Goal: Task Accomplishment & Management: Complete application form

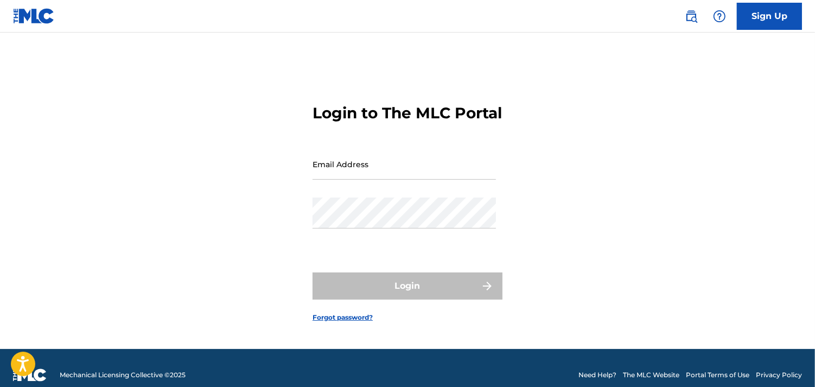
click at [447, 172] on input "Email Address" at bounding box center [404, 164] width 183 height 31
click at [447, 176] on input "Email Address" at bounding box center [404, 164] width 183 height 31
type input "[EMAIL_ADDRESS][DOMAIN_NAME]"
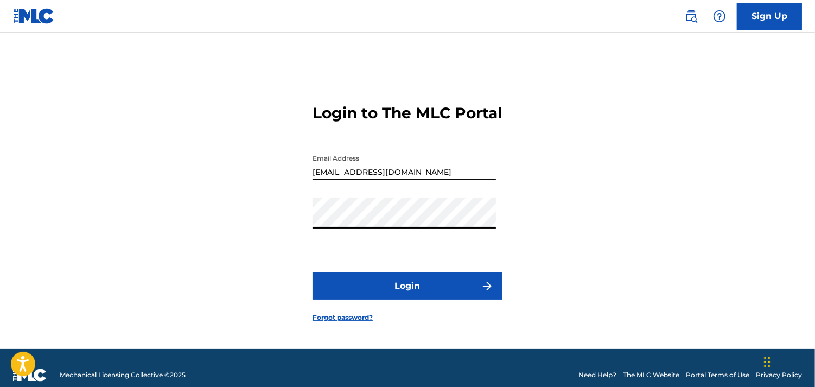
click at [313, 272] on button "Login" at bounding box center [408, 285] width 190 height 27
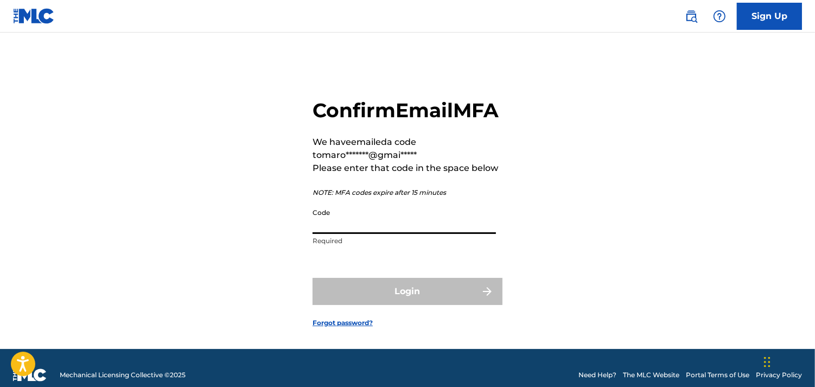
click at [367, 234] on input "Code" at bounding box center [404, 218] width 183 height 31
paste input "608091"
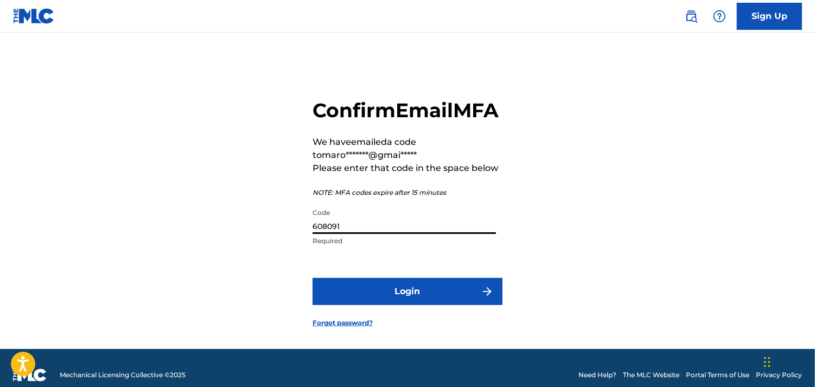
type input "608091"
click at [369, 304] on button "Login" at bounding box center [408, 291] width 190 height 27
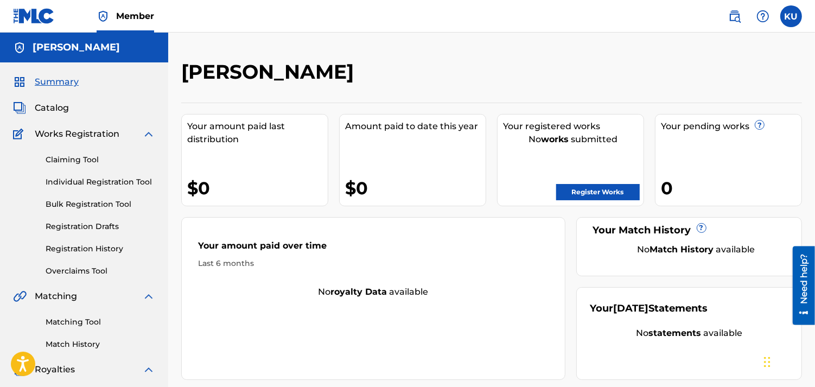
click at [88, 160] on link "Claiming Tool" at bounding box center [101, 159] width 110 height 11
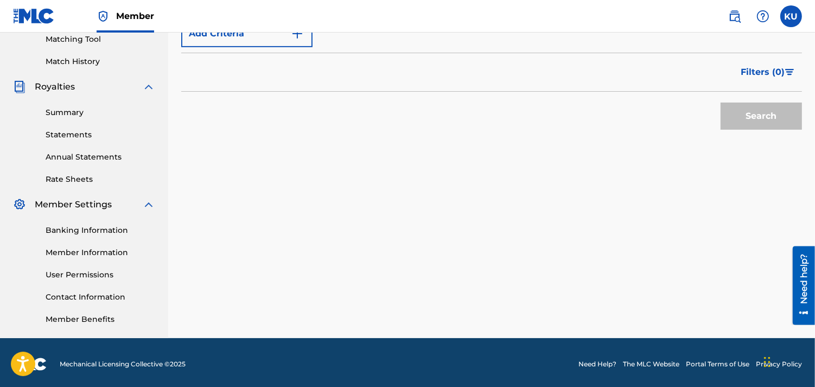
scroll to position [286, 0]
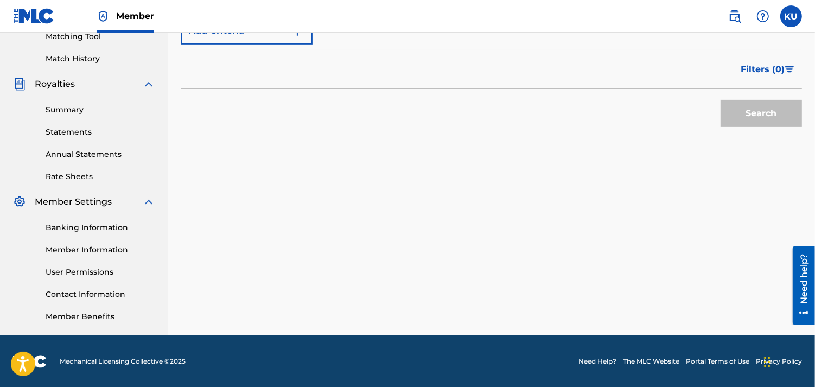
click at [58, 106] on link "Summary" at bounding box center [101, 109] width 110 height 11
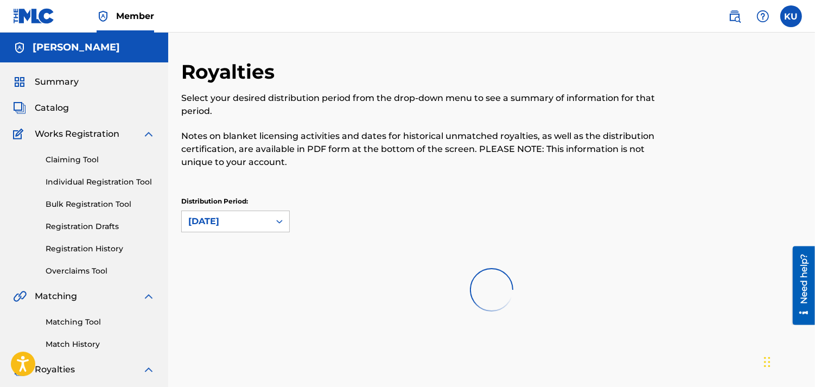
click at [84, 161] on link "Claiming Tool" at bounding box center [101, 159] width 110 height 11
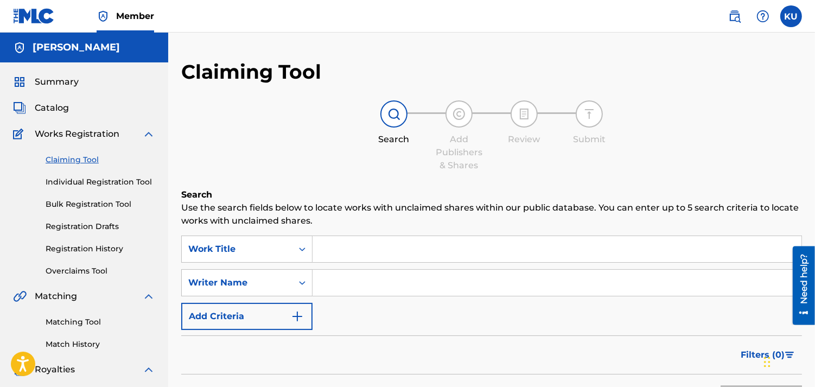
click at [326, 289] on input "Search Form" at bounding box center [557, 283] width 489 height 26
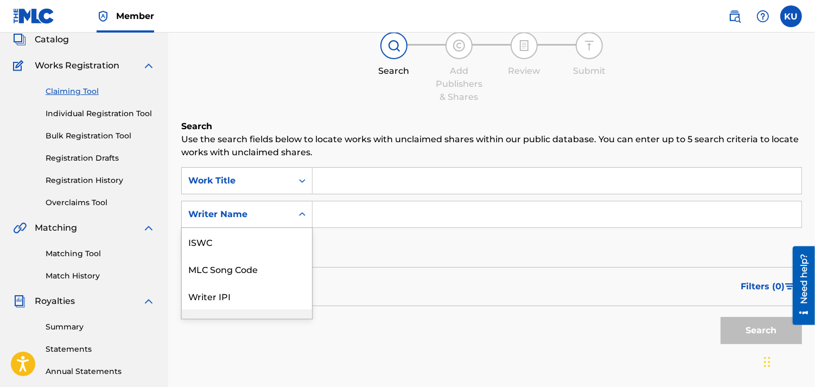
click at [290, 228] on div "7 results available. Use Up and Down to choose options, press Enter to select t…" at bounding box center [246, 214] width 131 height 27
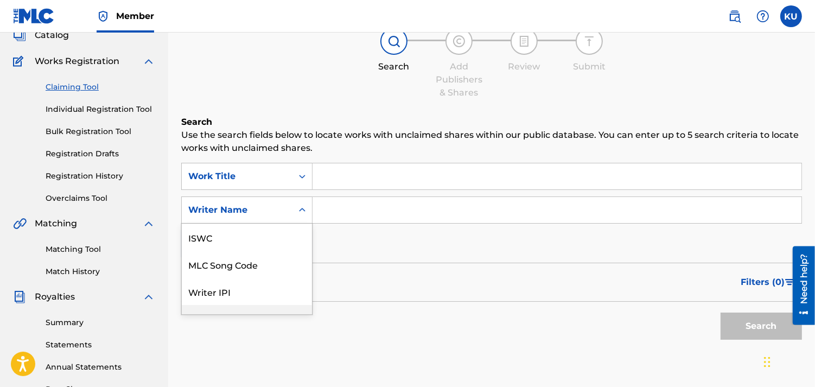
scroll to position [27, 0]
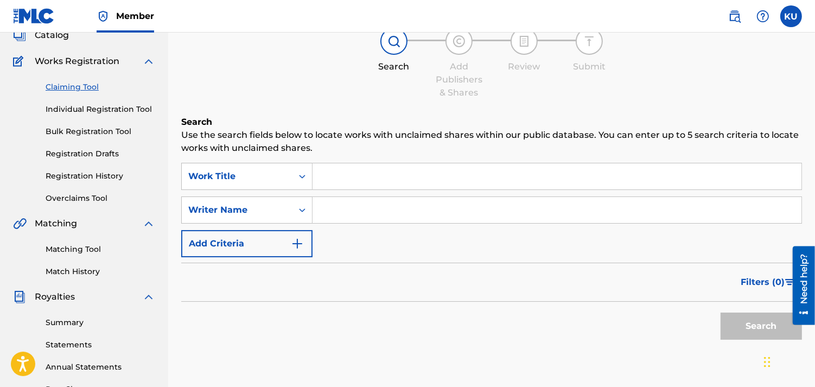
click at [360, 209] on input "Search Form" at bounding box center [557, 210] width 489 height 26
click at [721, 313] on button "Search" at bounding box center [761, 326] width 81 height 27
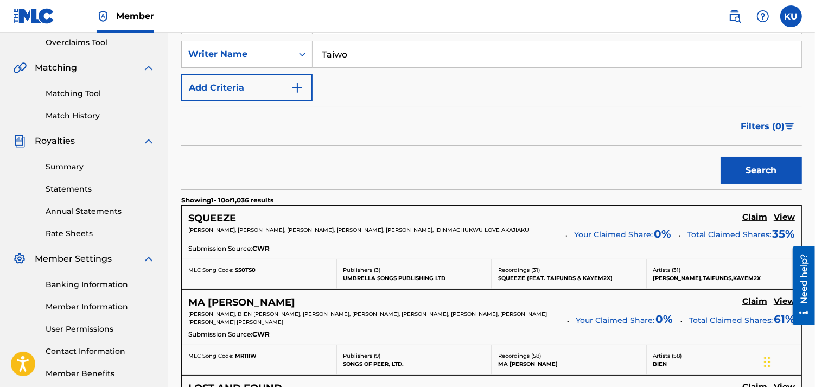
scroll to position [229, 0]
click at [721, 156] on button "Search" at bounding box center [761, 169] width 81 height 27
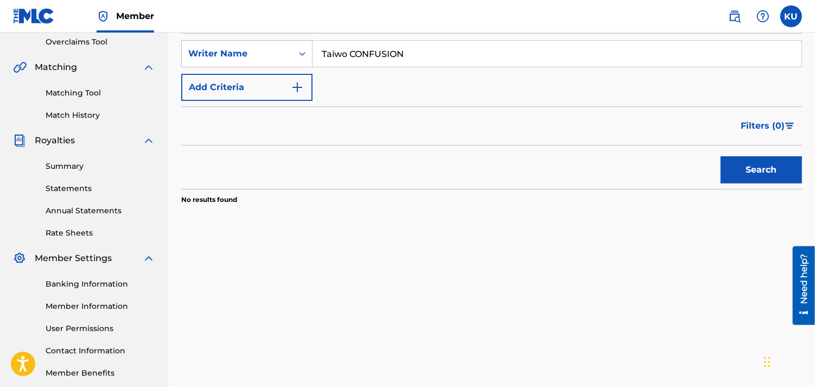
click at [350, 56] on input "Taiwo CONFUSION" at bounding box center [557, 54] width 489 height 26
type input "CONFUSION"
click at [721, 156] on button "Search" at bounding box center [761, 169] width 81 height 27
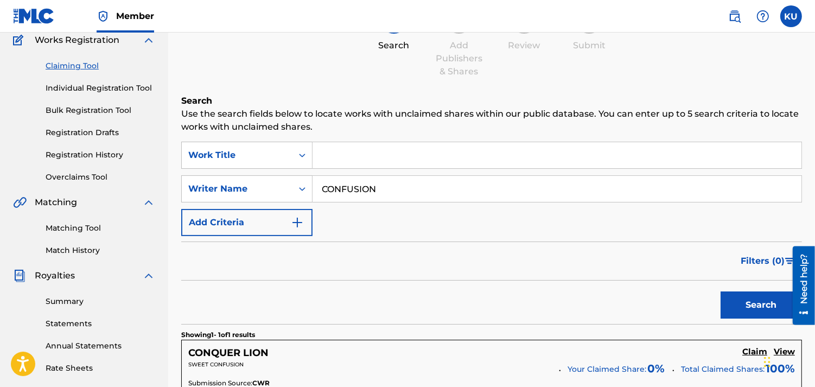
scroll to position [93, 0]
click at [370, 155] on input "Search Form" at bounding box center [557, 156] width 489 height 26
drag, startPoint x: 397, startPoint y: 196, endPoint x: 220, endPoint y: 134, distance: 187.3
click at [220, 134] on div "Search Use the search fields below to locate works with unclaimed shares within…" at bounding box center [491, 312] width 621 height 435
click at [326, 159] on input "Search Form" at bounding box center [557, 156] width 489 height 26
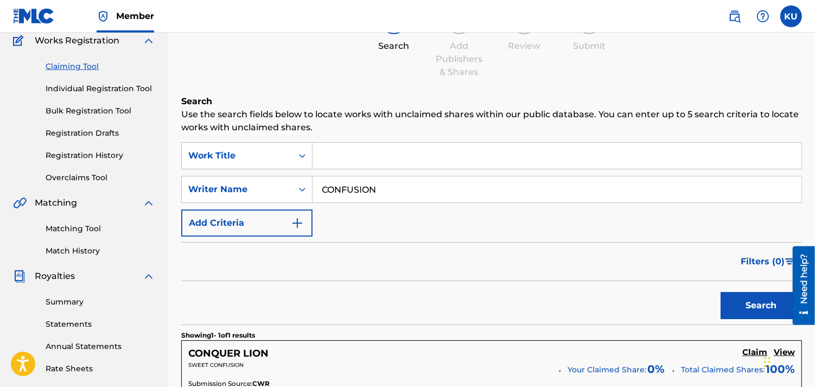
paste input "CONFUSION"
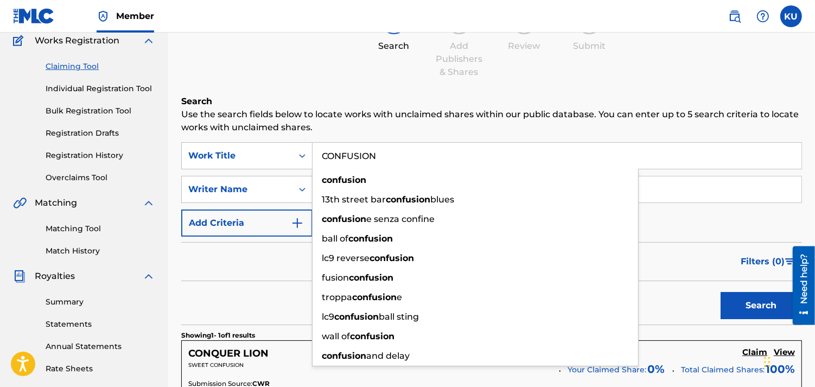
click at [430, 148] on input "CONFUSION" at bounding box center [557, 156] width 489 height 26
click at [670, 154] on input "CONFUSION" at bounding box center [557, 156] width 489 height 26
type input "CONFUSION"
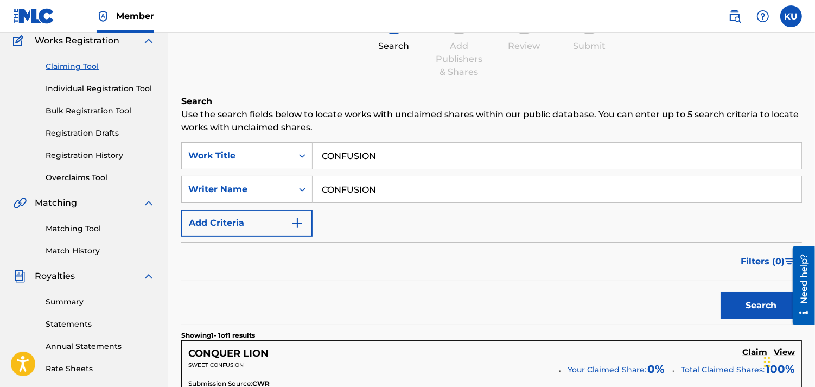
click at [676, 200] on input "CONFUSION" at bounding box center [557, 189] width 489 height 26
type input "C"
click at [721, 292] on button "Search" at bounding box center [761, 305] width 81 height 27
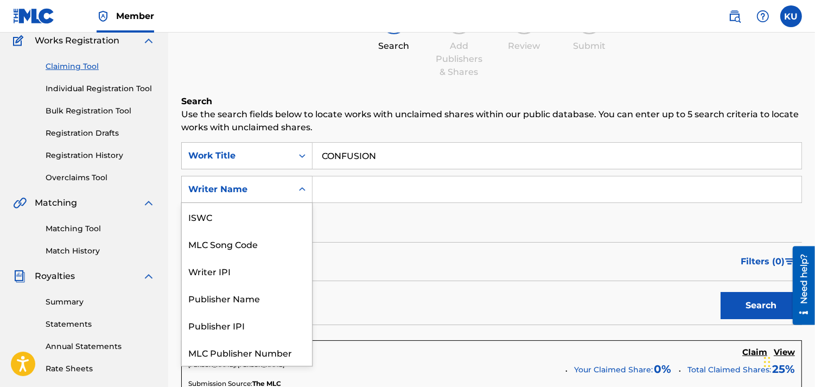
click at [296, 199] on div "Search Form" at bounding box center [303, 189] width 20 height 26
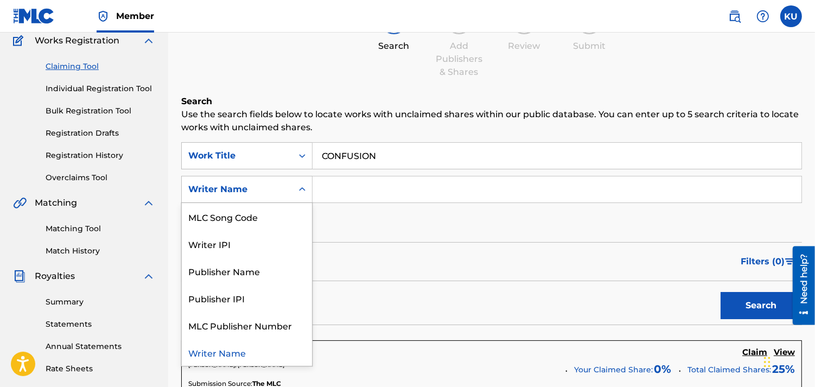
click at [232, 359] on div "Writer Name" at bounding box center [247, 352] width 130 height 27
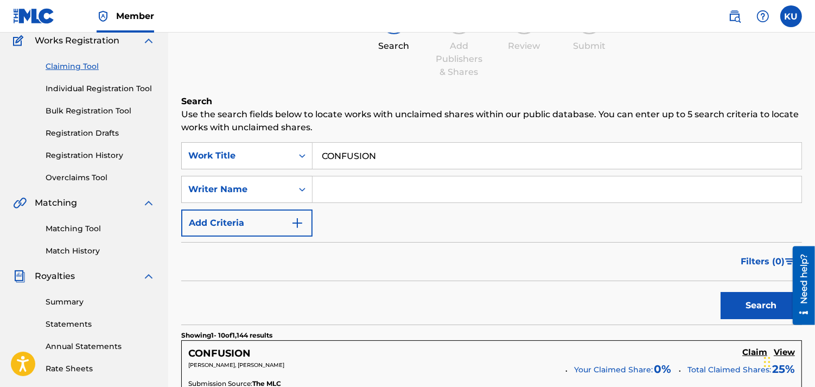
click at [379, 192] on input "Search Form" at bounding box center [557, 189] width 489 height 26
type input "Taiwo"
click at [742, 304] on button "Search" at bounding box center [761, 305] width 81 height 27
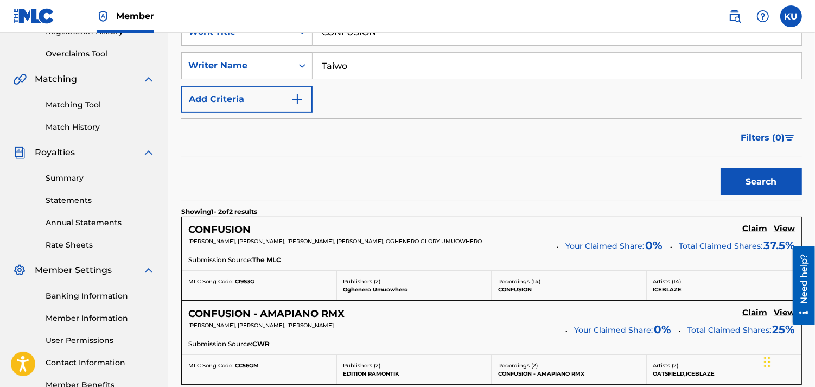
scroll to position [219, 0]
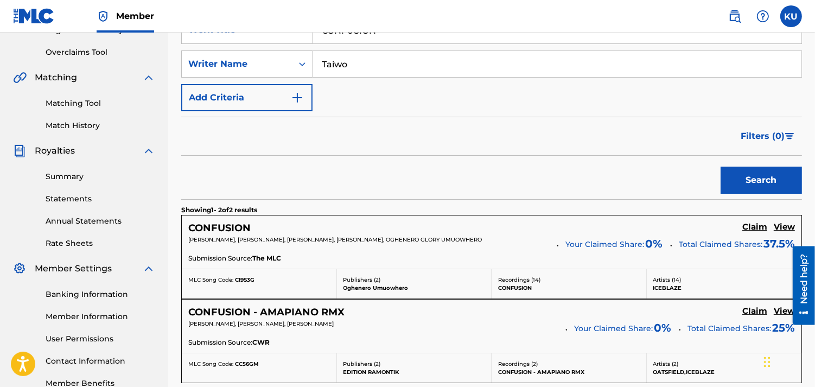
click at [753, 230] on h5 "Claim" at bounding box center [755, 227] width 25 height 10
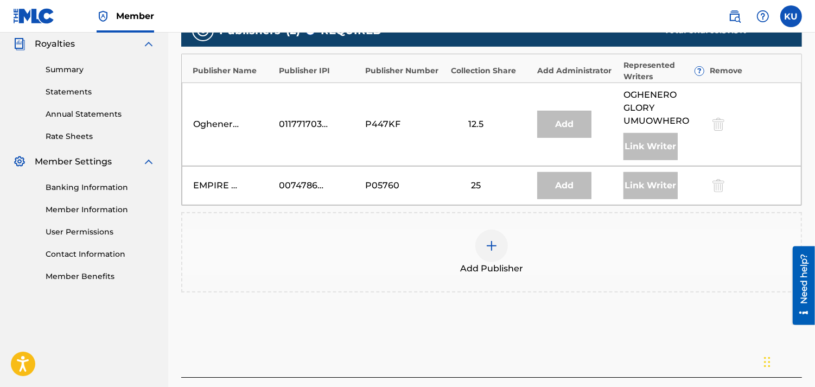
scroll to position [326, 0]
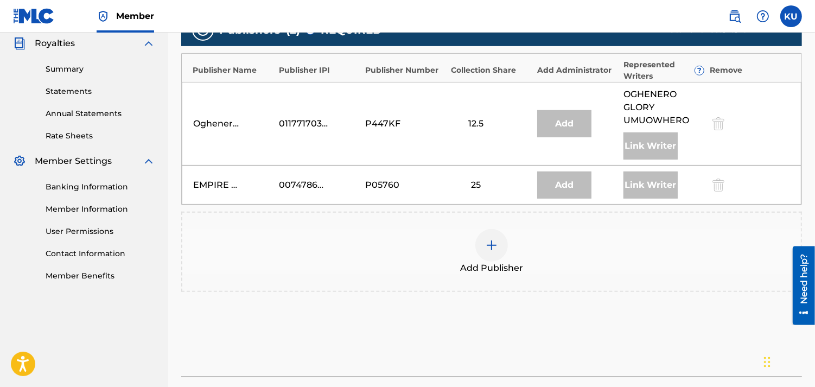
click at [498, 246] on div at bounding box center [491, 245] width 33 height 33
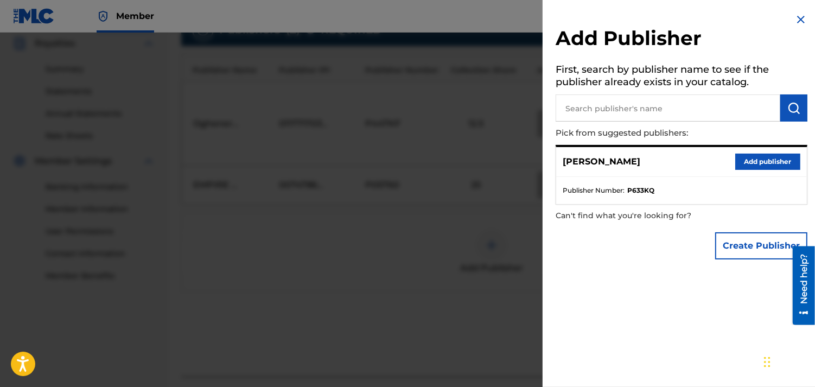
click at [757, 160] on button "Add publisher" at bounding box center [767, 162] width 65 height 16
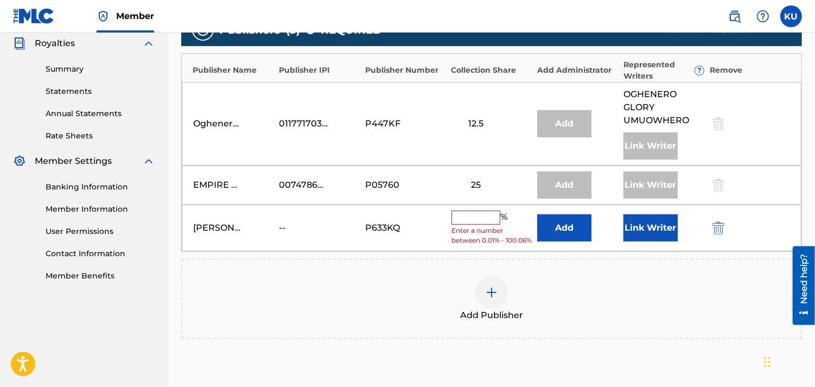
click at [642, 373] on div "Publishers ( 3 ) ? REQUIRED Total shares: 37.5 % Publisher Name Publisher IPI P…" at bounding box center [491, 192] width 621 height 368
click at [484, 220] on input "text" at bounding box center [476, 218] width 49 height 14
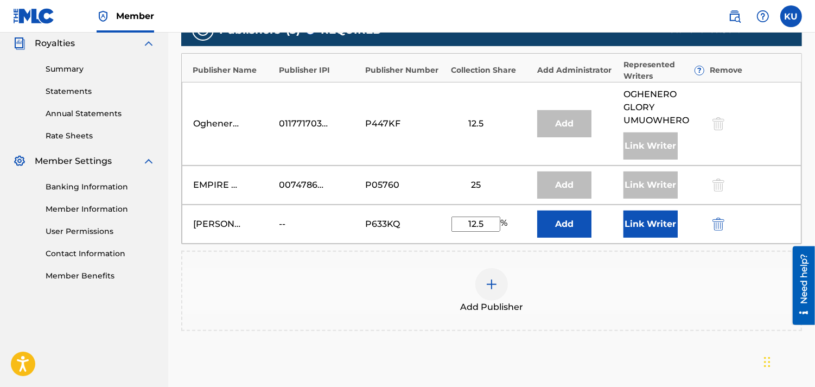
type input "12.5"
click at [573, 225] on button "Add" at bounding box center [564, 224] width 54 height 27
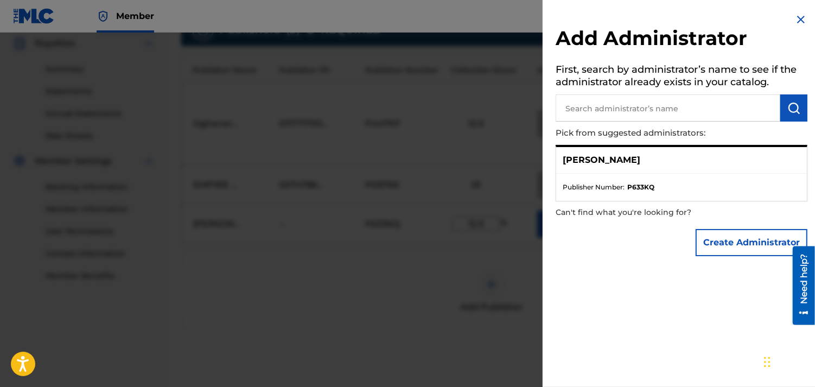
click at [634, 186] on strong "P633KQ" at bounding box center [640, 187] width 27 height 10
click at [721, 245] on button "Create Administrator" at bounding box center [752, 242] width 112 height 27
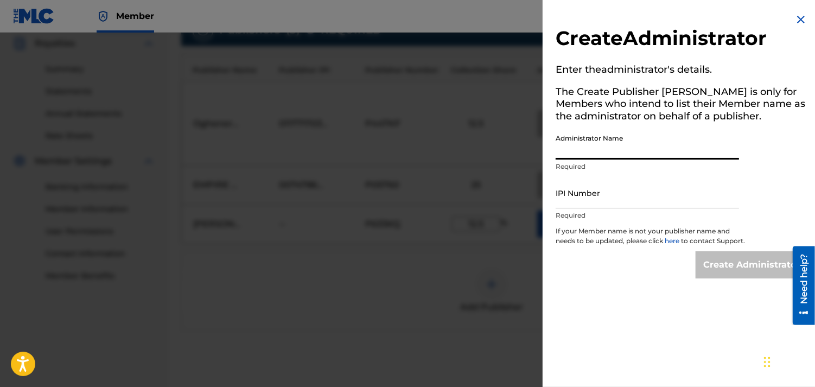
click at [660, 135] on input "Administrator Name" at bounding box center [647, 144] width 183 height 31
type input "[PERSON_NAME]"
click at [619, 191] on input "IPI Number" at bounding box center [647, 192] width 183 height 31
paste input "01309340280"
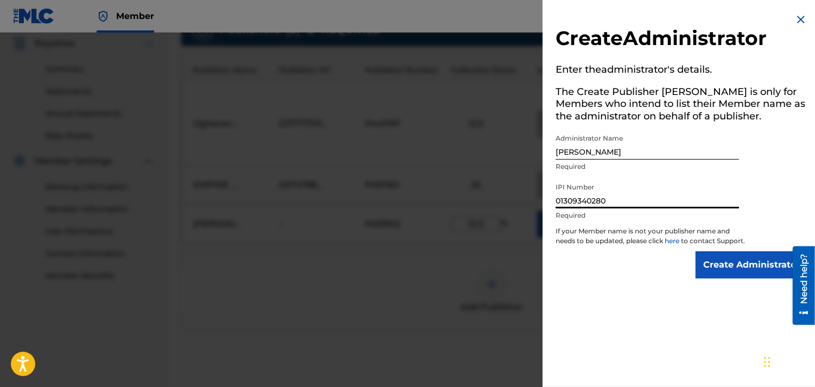
type input "01309340280"
click at [753, 271] on input "Create Administrator" at bounding box center [752, 264] width 112 height 27
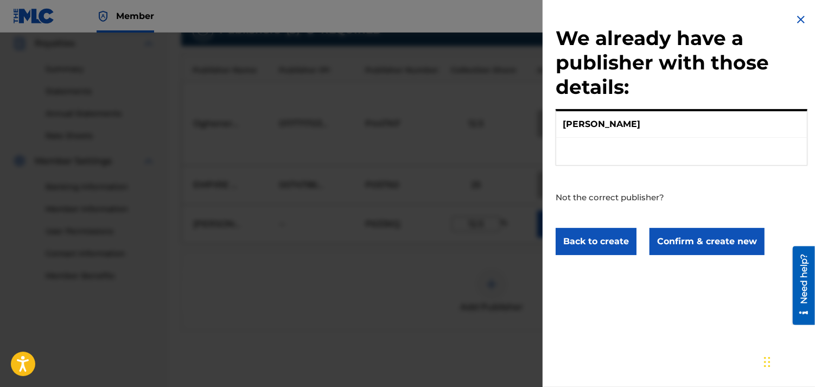
click at [709, 238] on button "Confirm & create new" at bounding box center [707, 241] width 115 height 27
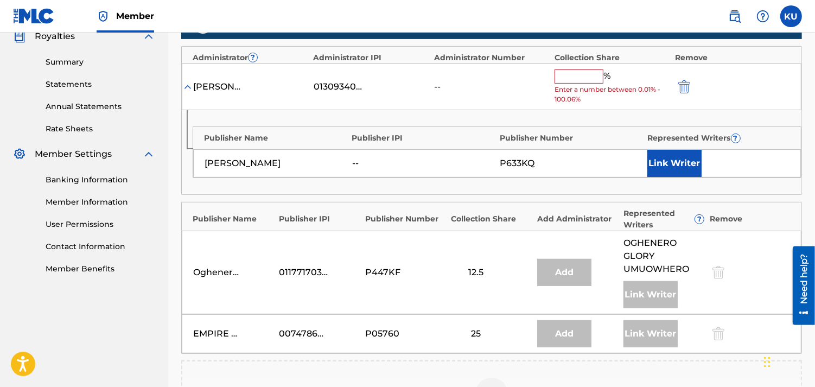
scroll to position [331, 0]
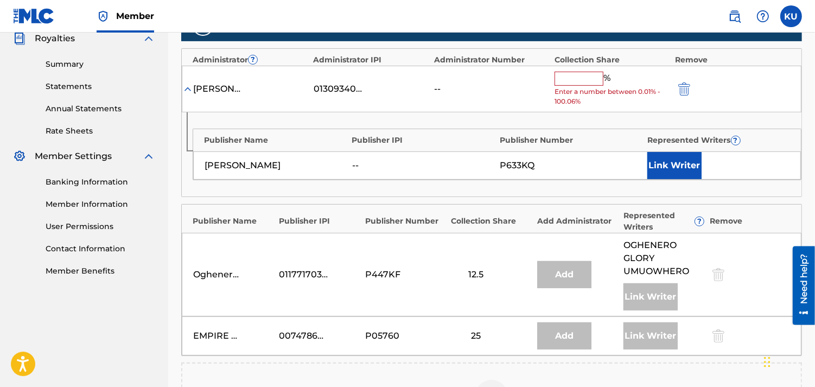
click at [576, 78] on input "text" at bounding box center [579, 79] width 49 height 14
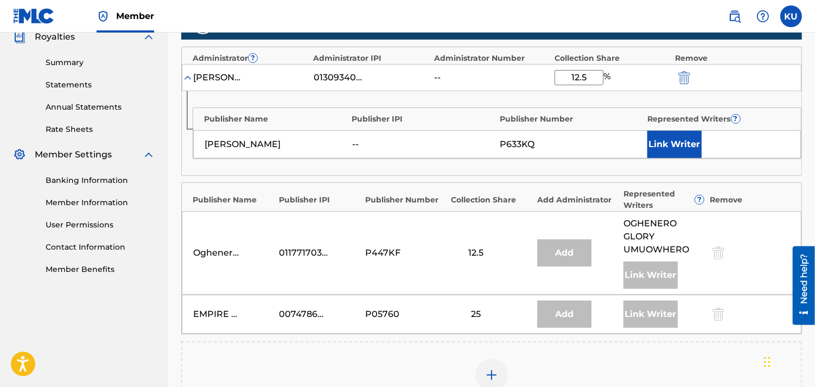
scroll to position [332, 0]
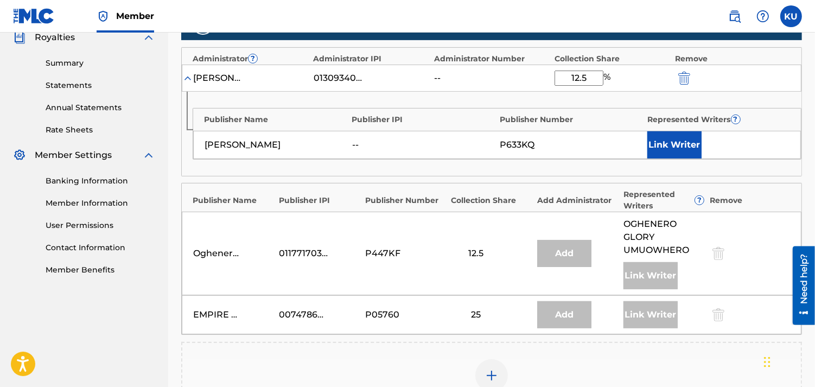
type input "12.5"
click at [681, 144] on button "Link Writer" at bounding box center [675, 144] width 54 height 27
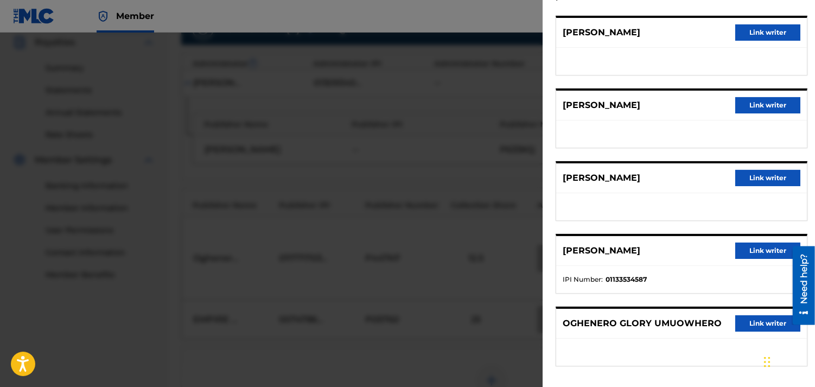
scroll to position [0, 0]
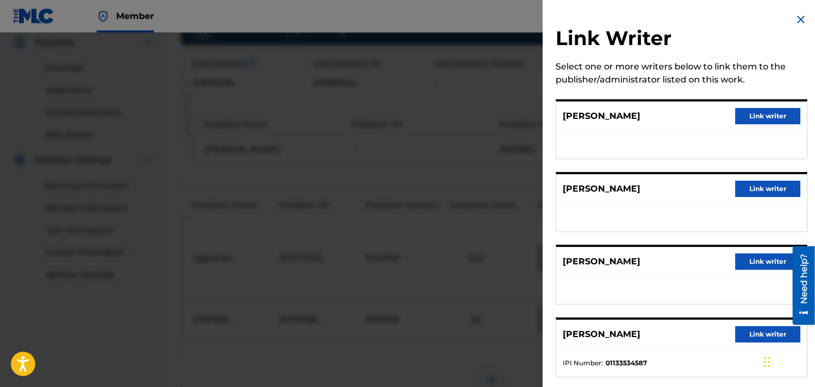
drag, startPoint x: 796, startPoint y: 30, endPoint x: 608, endPoint y: 25, distance: 187.9
click at [608, 25] on div "Link Writer Select one or more writers below to link them to the publisher/admi…" at bounding box center [682, 238] width 278 height 476
click at [799, 18] on img at bounding box center [801, 19] width 13 height 13
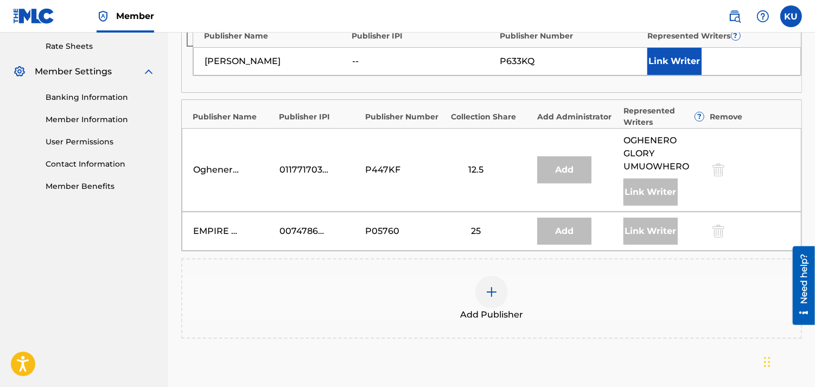
scroll to position [541, 0]
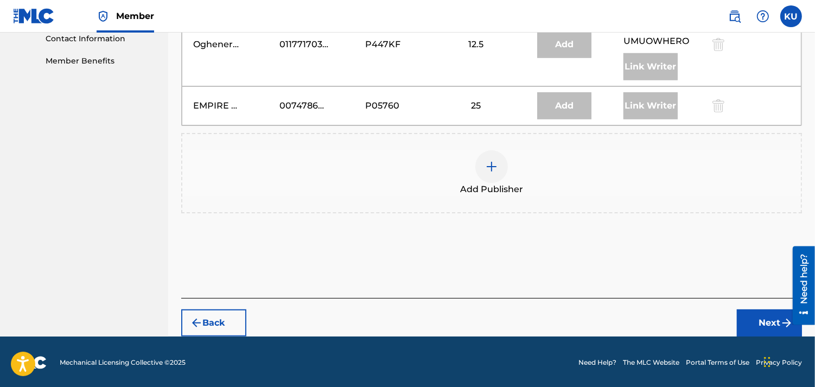
click at [757, 329] on button "Next" at bounding box center [769, 322] width 65 height 27
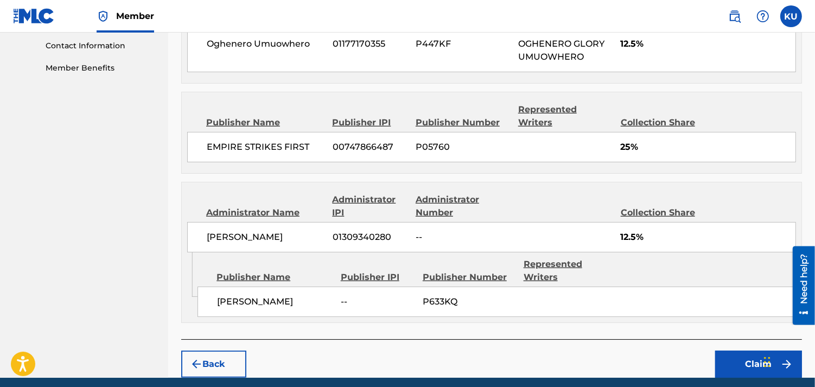
scroll to position [551, 0]
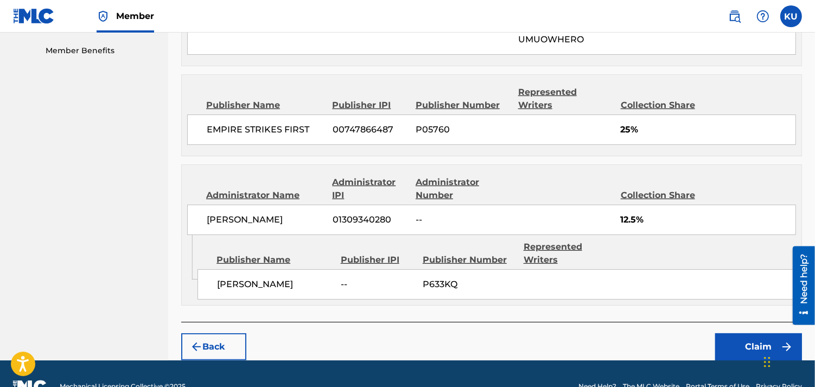
click at [744, 333] on button "Claim" at bounding box center [758, 346] width 87 height 27
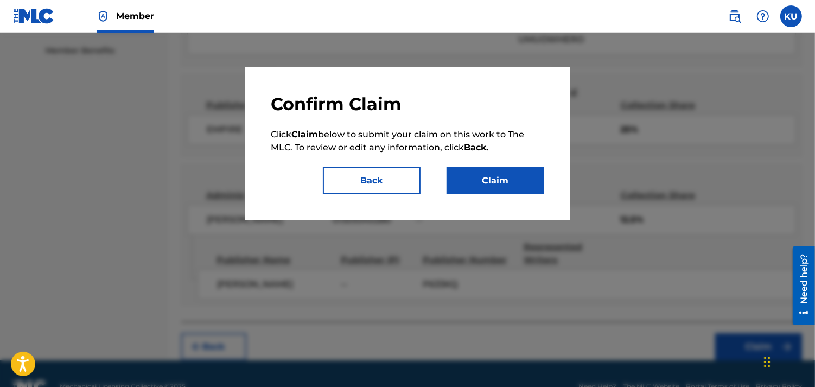
click at [487, 175] on button "Claim" at bounding box center [496, 180] width 98 height 27
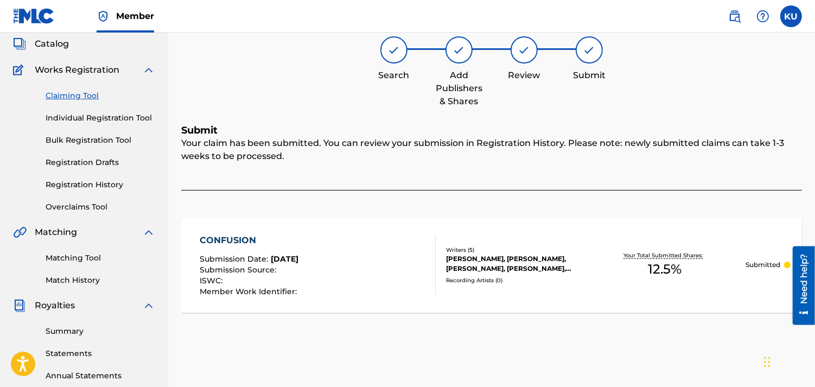
scroll to position [64, 0]
click at [95, 188] on link "Registration History" at bounding box center [101, 185] width 110 height 11
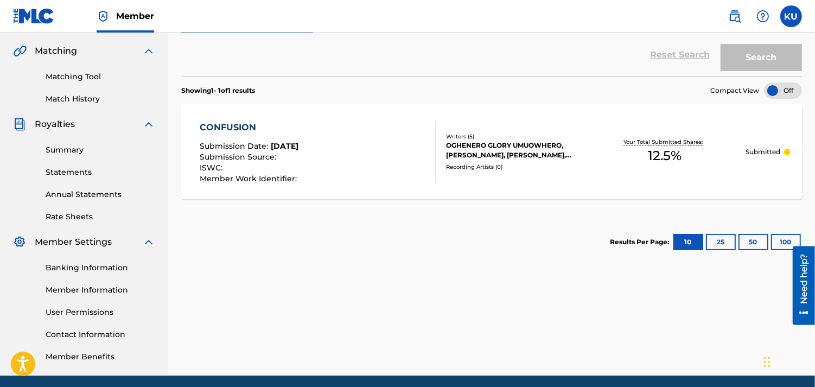
scroll to position [246, 0]
